Goal: Task Accomplishment & Management: Use online tool/utility

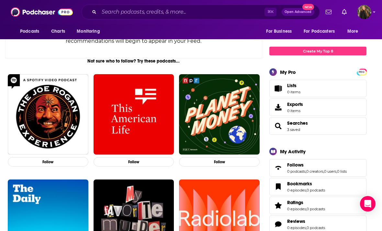
scroll to position [74, 0]
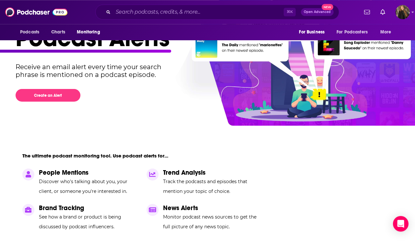
scroll to position [51, 0]
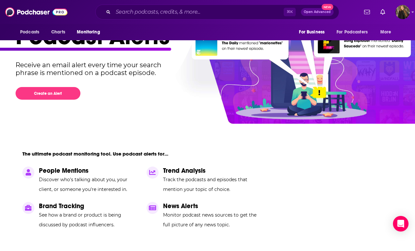
click at [74, 95] on button "Create an Alert" at bounding box center [48, 93] width 65 height 13
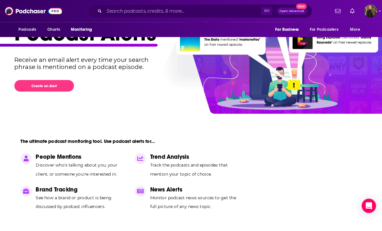
scroll to position [4, 0]
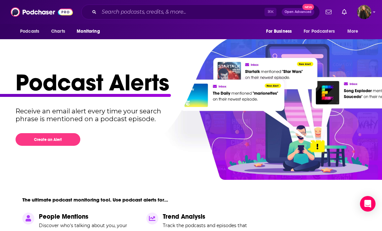
click at [46, 139] on button "Create an Alert" at bounding box center [48, 139] width 65 height 13
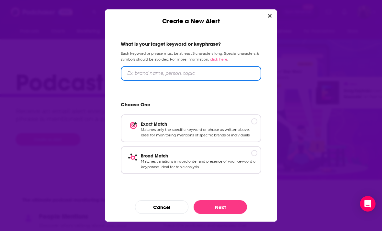
click at [137, 74] on input "Create a New Alert" at bounding box center [191, 73] width 141 height 15
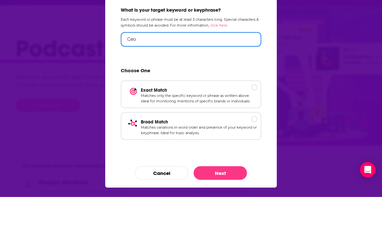
type input "Ceo"
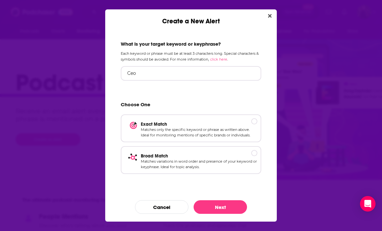
click at [227, 168] on p "Matches variations in word order and presence of your keyword or keyphrase. Ide…" at bounding box center [199, 164] width 117 height 11
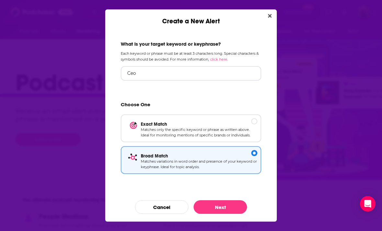
click at [224, 207] on button "Next" at bounding box center [220, 207] width 53 height 14
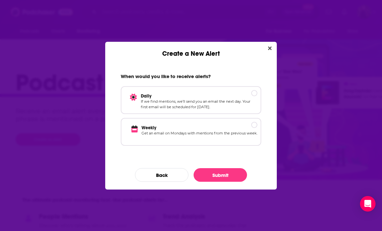
click at [213, 100] on p "If we find mentions, we’ll send you an email the next day. Your first email wil…" at bounding box center [199, 104] width 117 height 11
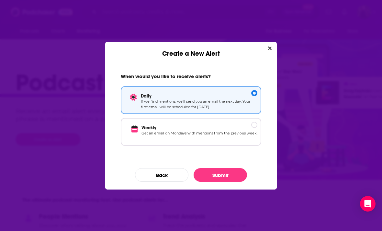
click at [221, 176] on button "Submit" at bounding box center [220, 175] width 53 height 14
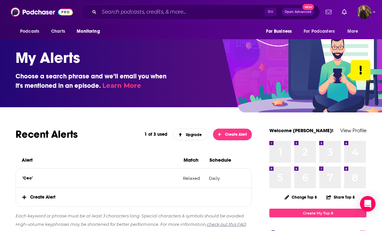
click at [228, 132] on span "Create Alert" at bounding box center [232, 134] width 29 height 5
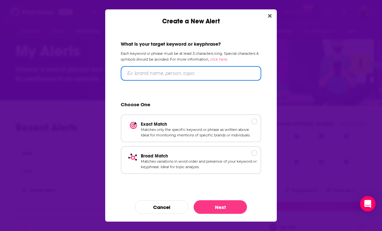
click at [144, 74] on input "Create a New Alert" at bounding box center [191, 73] width 141 height 15
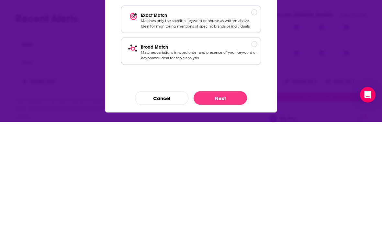
type input "Author"
click at [212, 159] on p "Matches variations in word order and presence of your keyword or keyphrase. Ide…" at bounding box center [199, 164] width 117 height 11
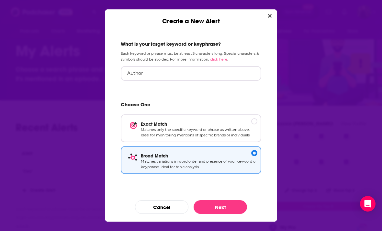
click at [221, 209] on button "Next" at bounding box center [220, 207] width 53 height 14
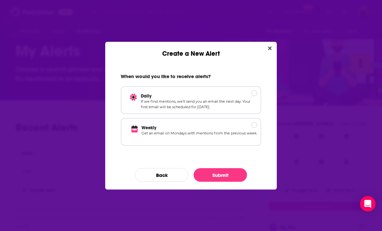
click at [210, 100] on p "If we find mentions, we’ll send you an email the next day. Your first email wil…" at bounding box center [199, 104] width 117 height 11
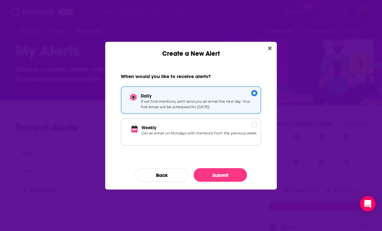
click at [223, 181] on button "Submit" at bounding box center [220, 175] width 53 height 14
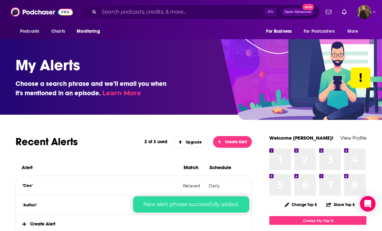
scroll to position [14, 0]
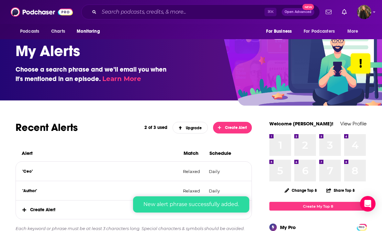
click at [234, 129] on span "Create Alert" at bounding box center [232, 127] width 29 height 5
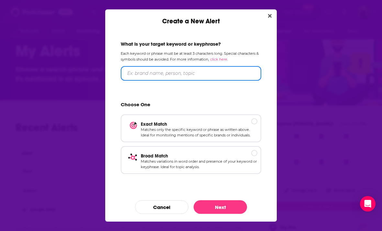
click at [148, 78] on input "Create a New Alert" at bounding box center [191, 73] width 141 height 15
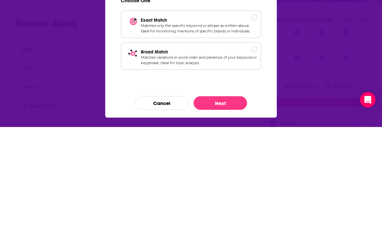
type input "Consultant"
click at [231, 159] on p "Matches variations in word order and presence of your keyword or keyphrase. Ide…" at bounding box center [199, 164] width 117 height 11
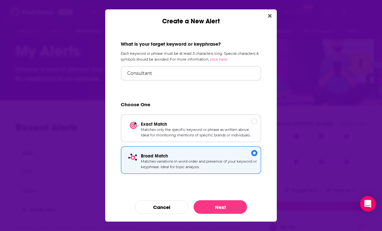
click at [232, 205] on button "Next" at bounding box center [220, 207] width 53 height 14
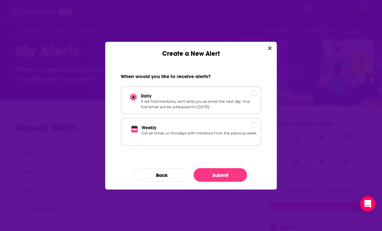
click at [238, 103] on p "If we find mentions, we’ll send you an email the next day. Your first email wil…" at bounding box center [199, 104] width 117 height 11
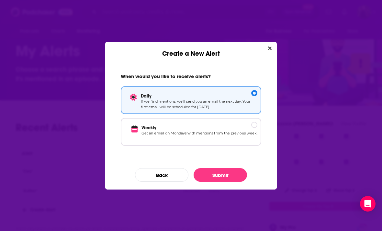
click at [234, 173] on button "Submit" at bounding box center [220, 175] width 53 height 14
